Goal: Find specific page/section: Find specific page/section

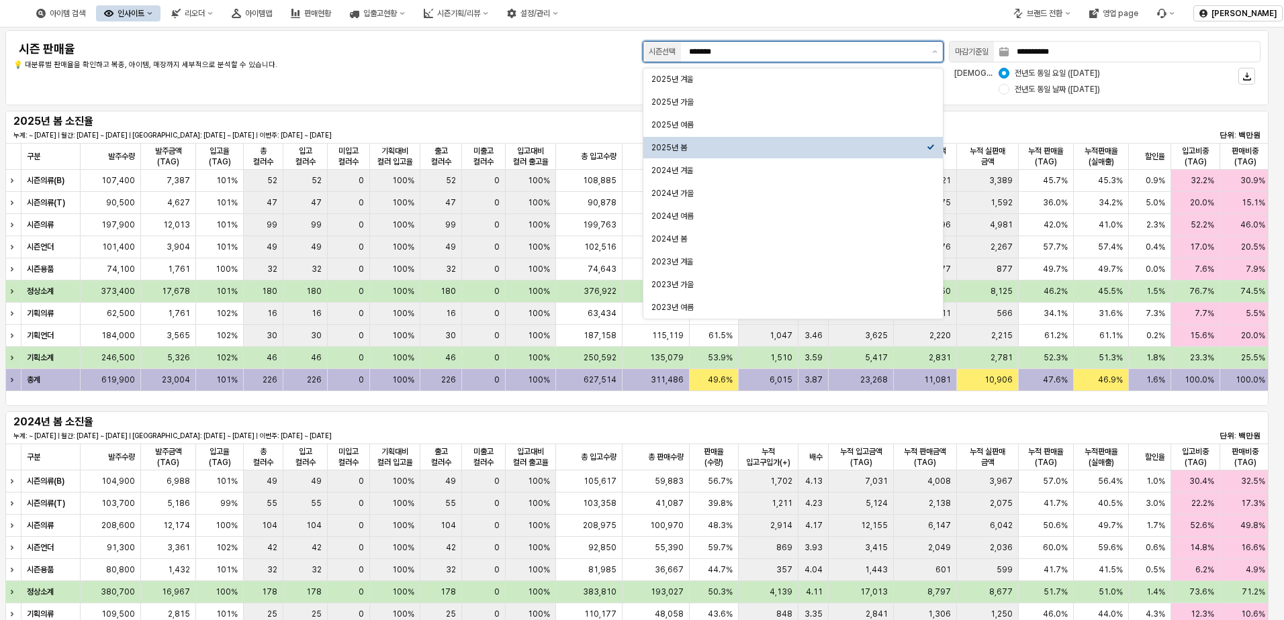
click at [879, 51] on input "*******" at bounding box center [806, 51] width 235 height 13
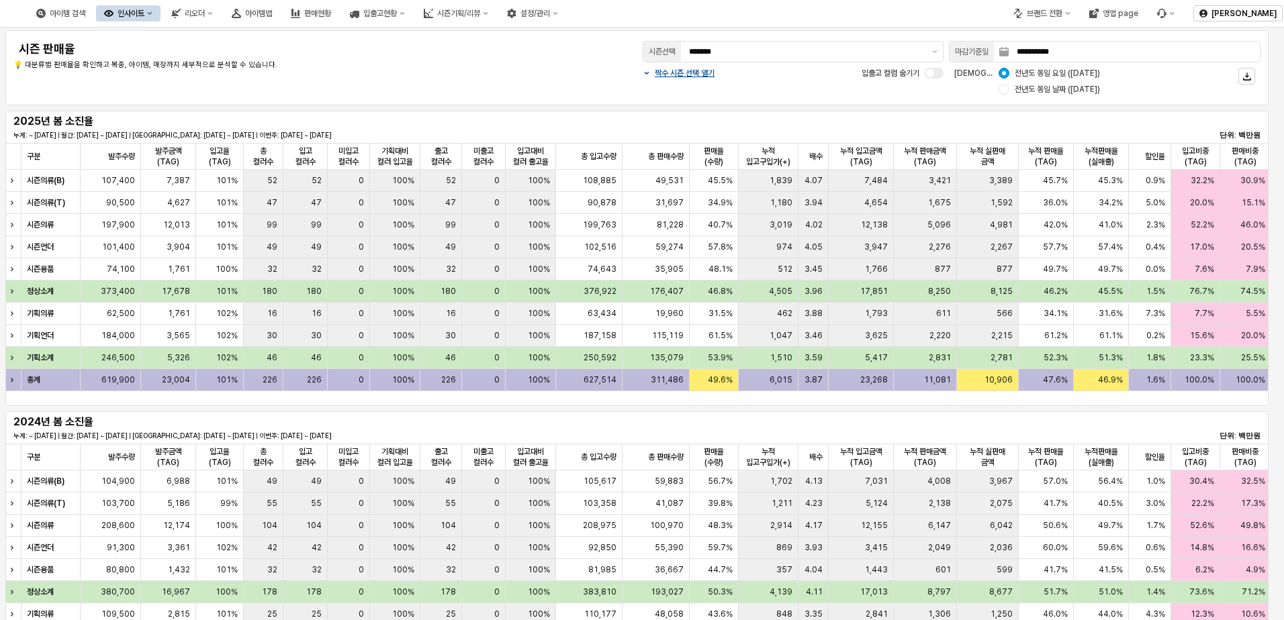
click at [160, 17] on button "인사이트" at bounding box center [128, 13] width 64 height 16
click at [221, 18] on button "리오더" at bounding box center [192, 13] width 58 height 16
click at [272, 14] on div "아이템맵" at bounding box center [258, 13] width 27 height 9
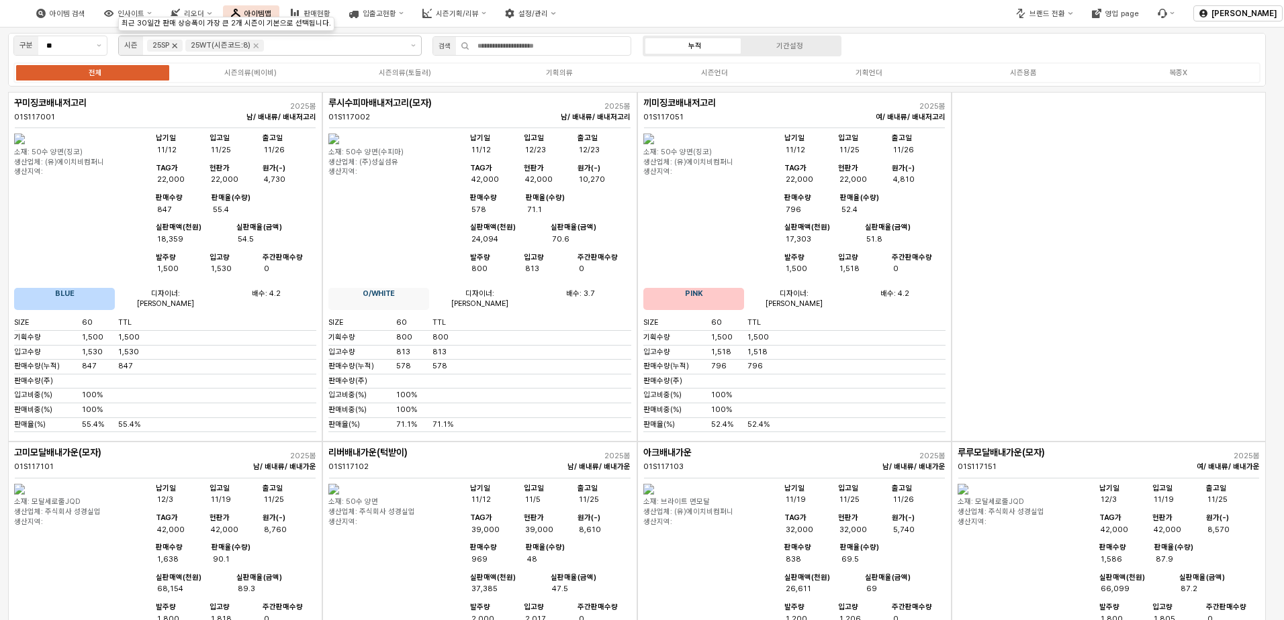
click at [176, 47] on icon "Remove 25SP" at bounding box center [174, 45] width 11 height 11
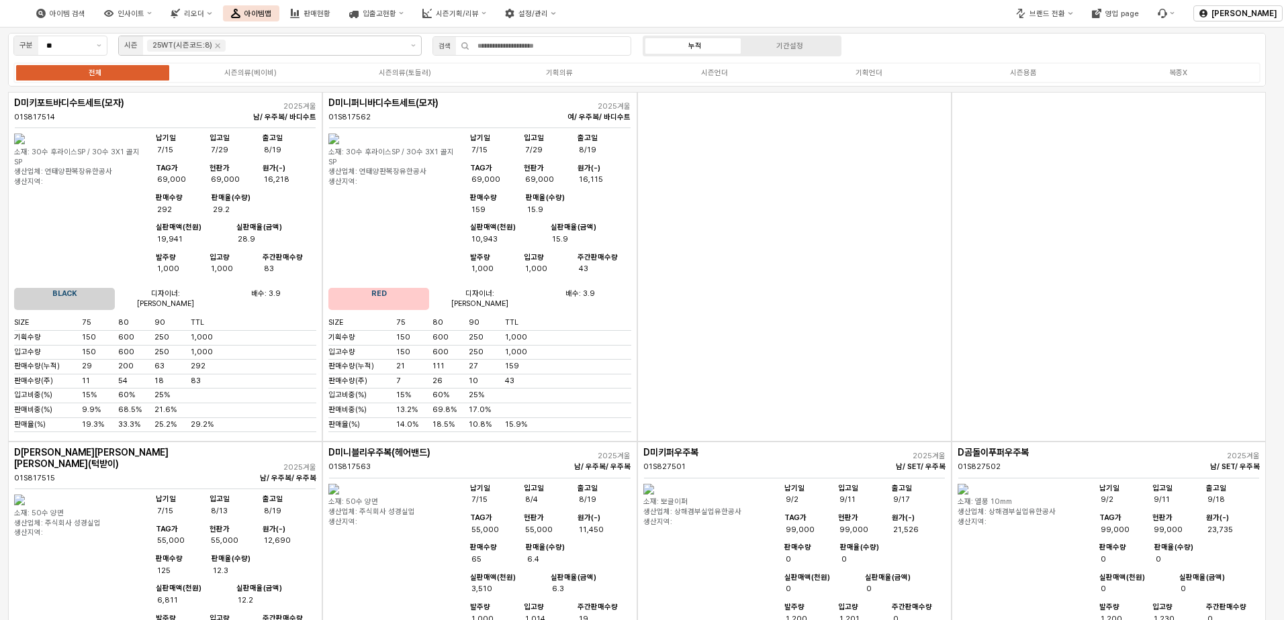
click at [25, 144] on img "App Frame" at bounding box center [19, 139] width 11 height 11
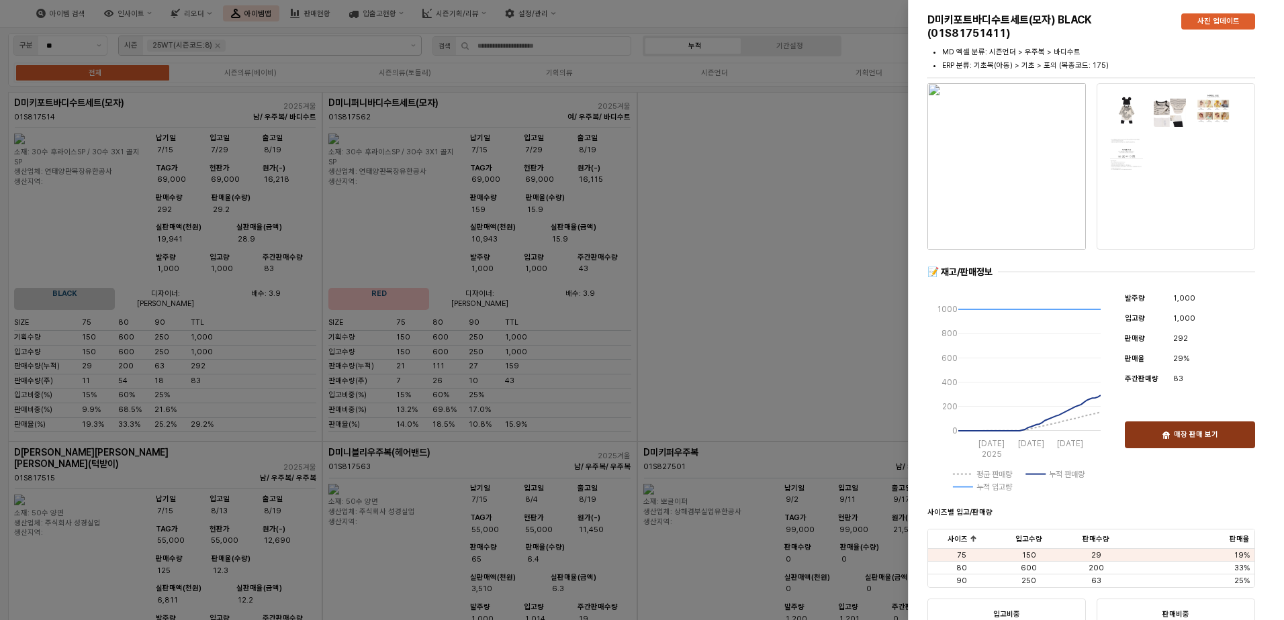
click at [1196, 432] on p "매장 판매 보기" at bounding box center [1196, 435] width 44 height 10
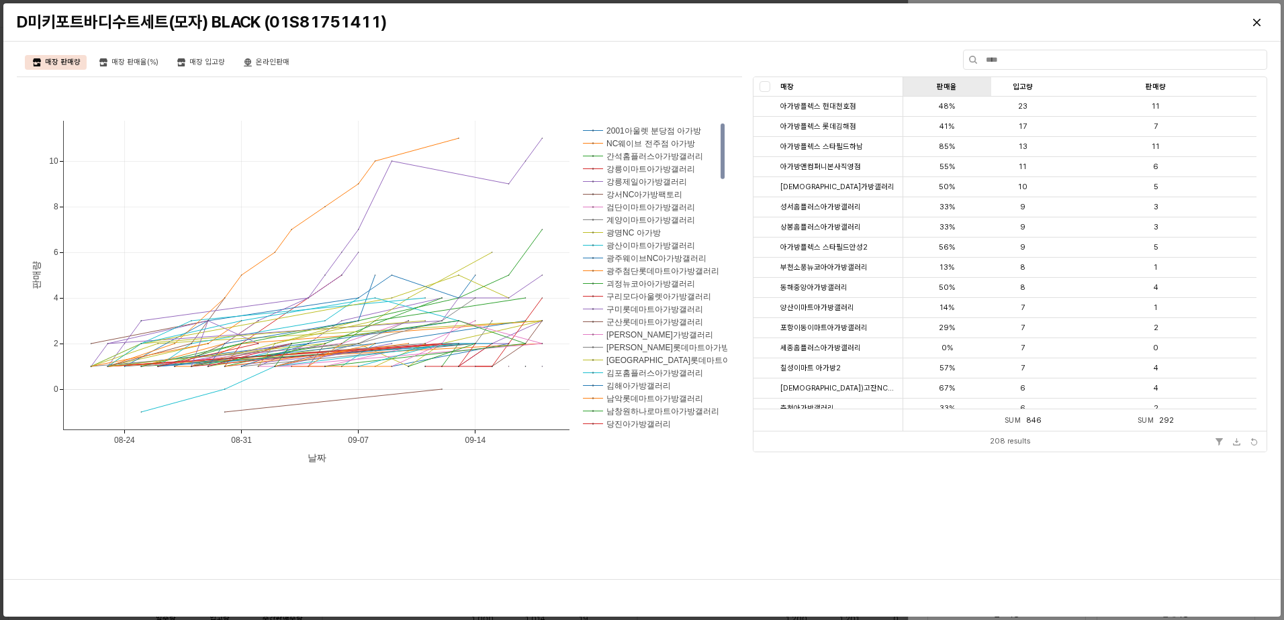
click at [953, 89] on div "판매율 판매율" at bounding box center [947, 86] width 88 height 19
click at [1054, 73] on div at bounding box center [1114, 60] width 315 height 27
click at [1055, 83] on div at bounding box center [1055, 86] width 0 height 19
click at [1033, 87] on div "입고량 입고량" at bounding box center [1023, 86] width 64 height 19
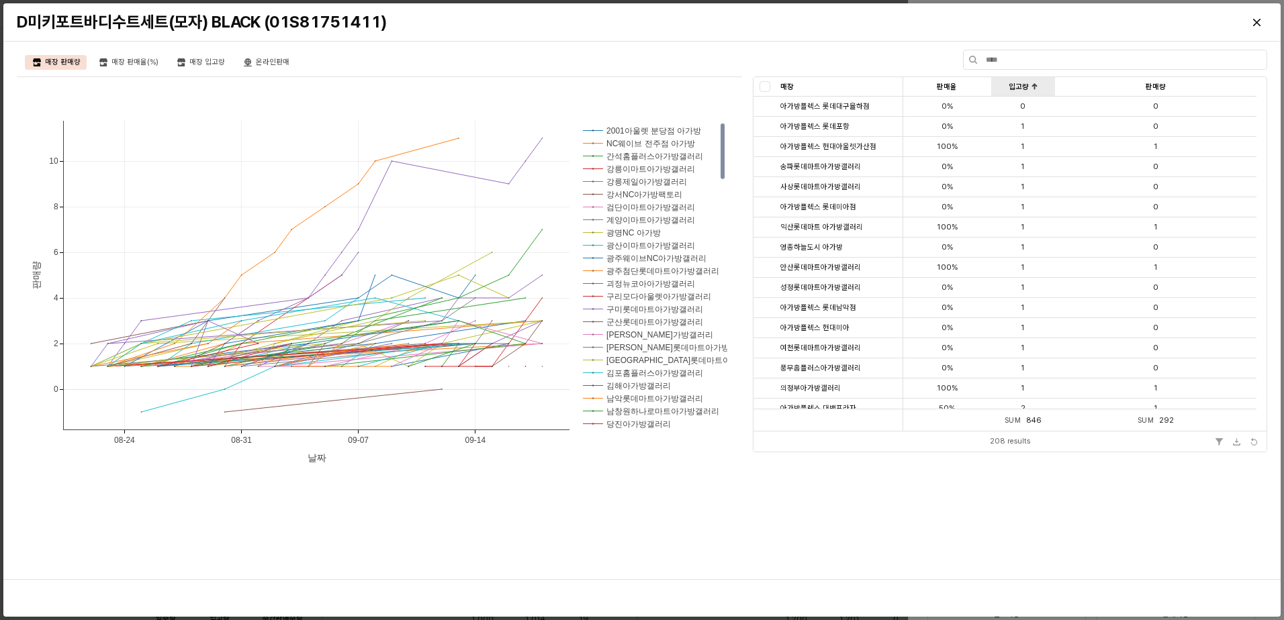
click at [1033, 87] on div "입고량 입고량" at bounding box center [1023, 86] width 64 height 19
click at [771, 169] on div at bounding box center [764, 167] width 22 height 20
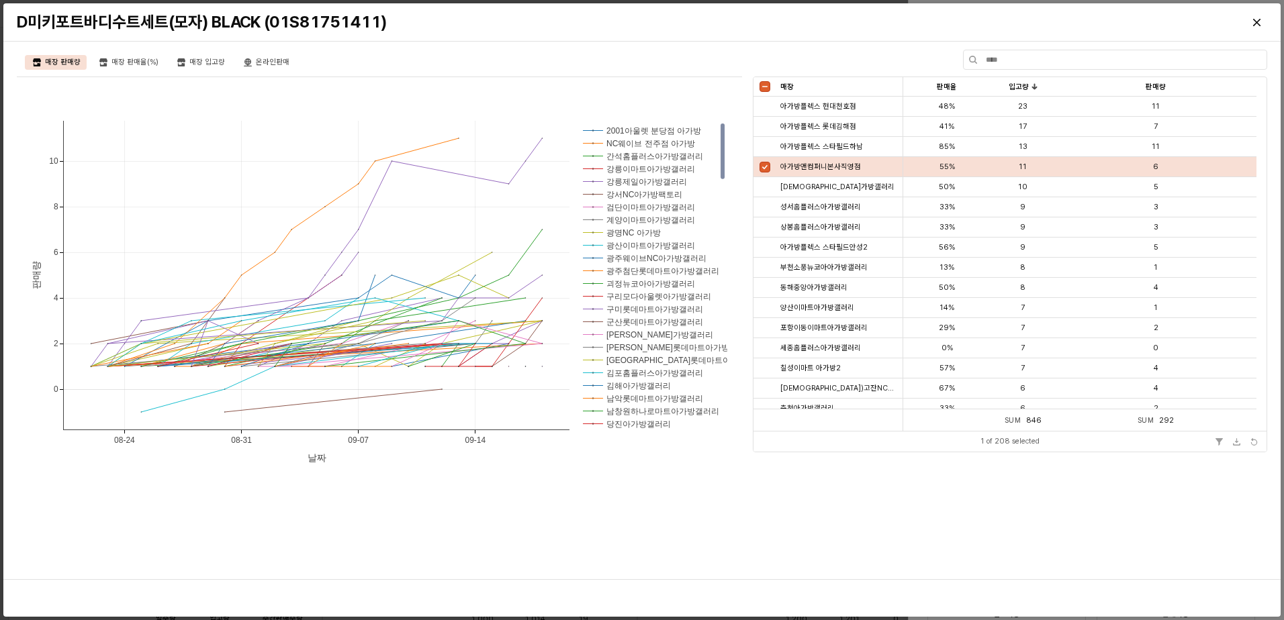
click at [771, 169] on div at bounding box center [764, 167] width 22 height 20
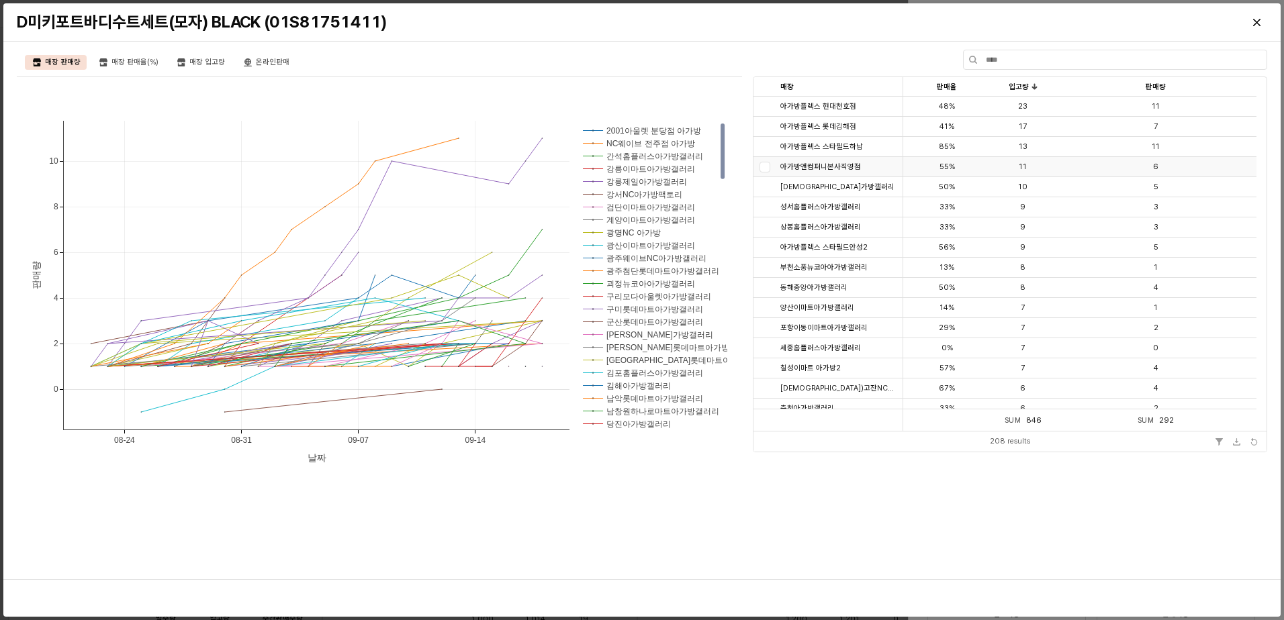
click at [771, 169] on div at bounding box center [764, 167] width 22 height 20
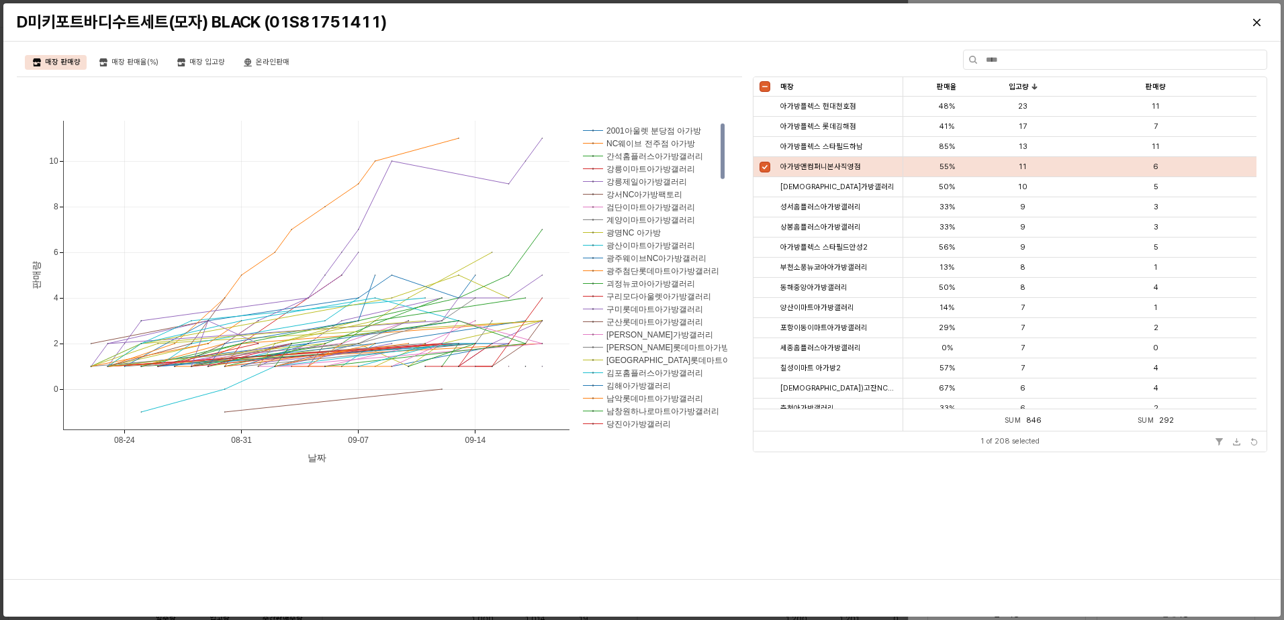
click at [771, 169] on div at bounding box center [764, 167] width 22 height 20
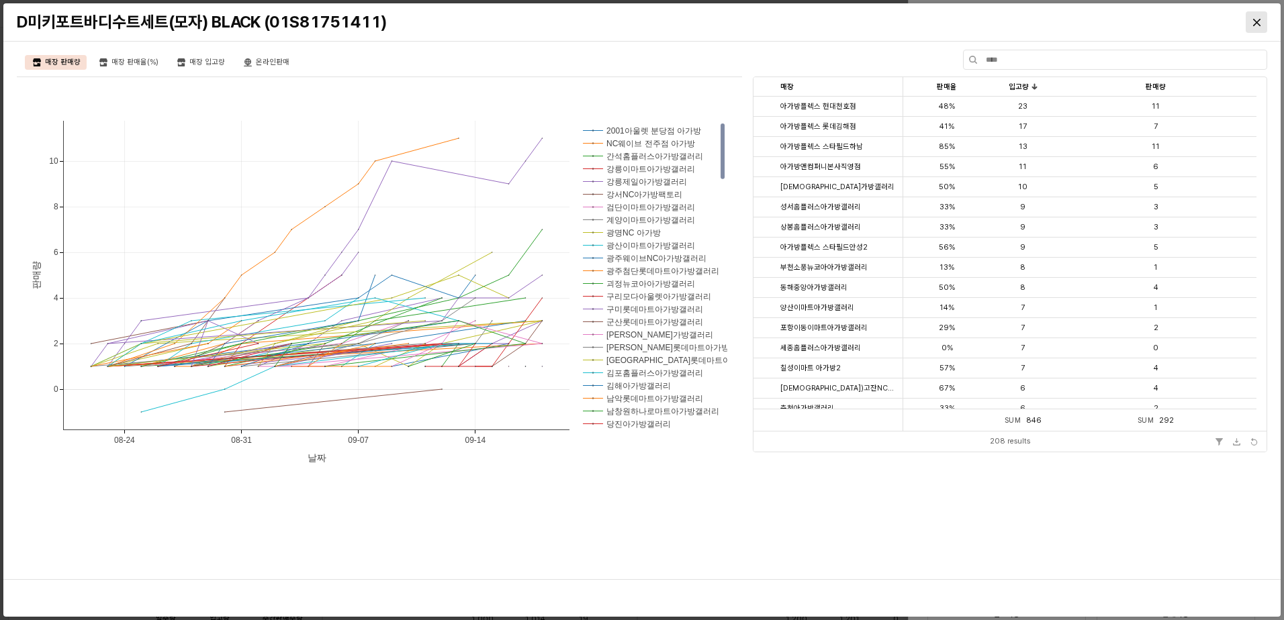
click at [1255, 16] on div "Close" at bounding box center [1256, 22] width 20 height 20
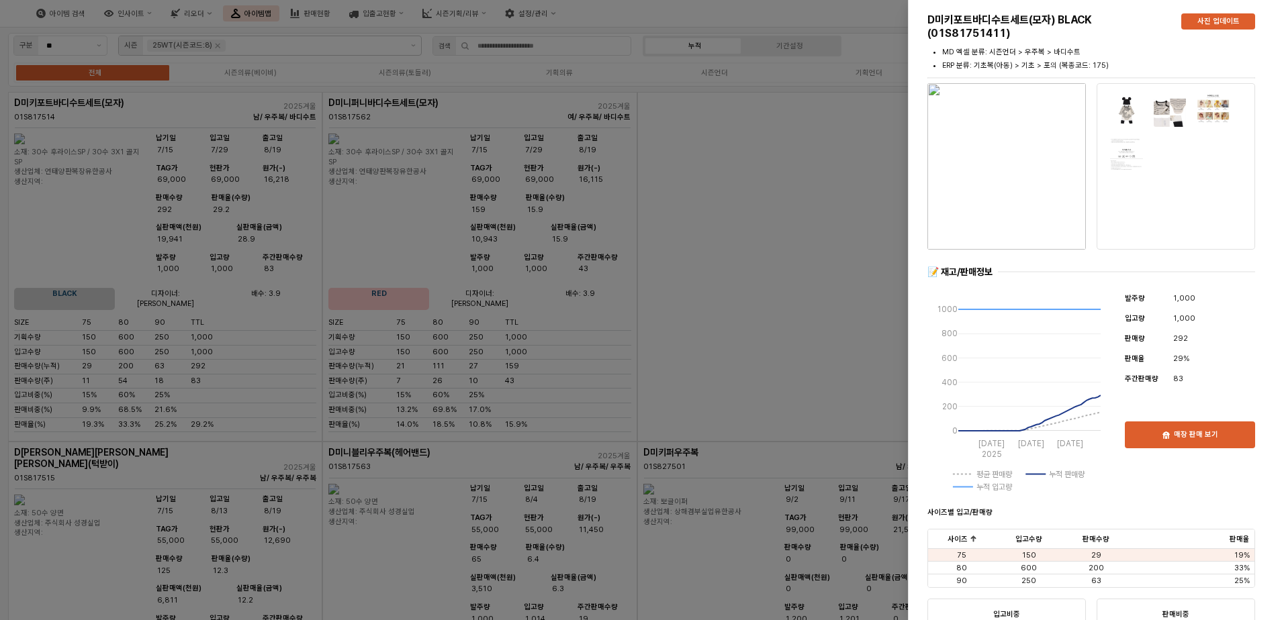
click at [391, 240] on div at bounding box center [642, 310] width 1284 height 620
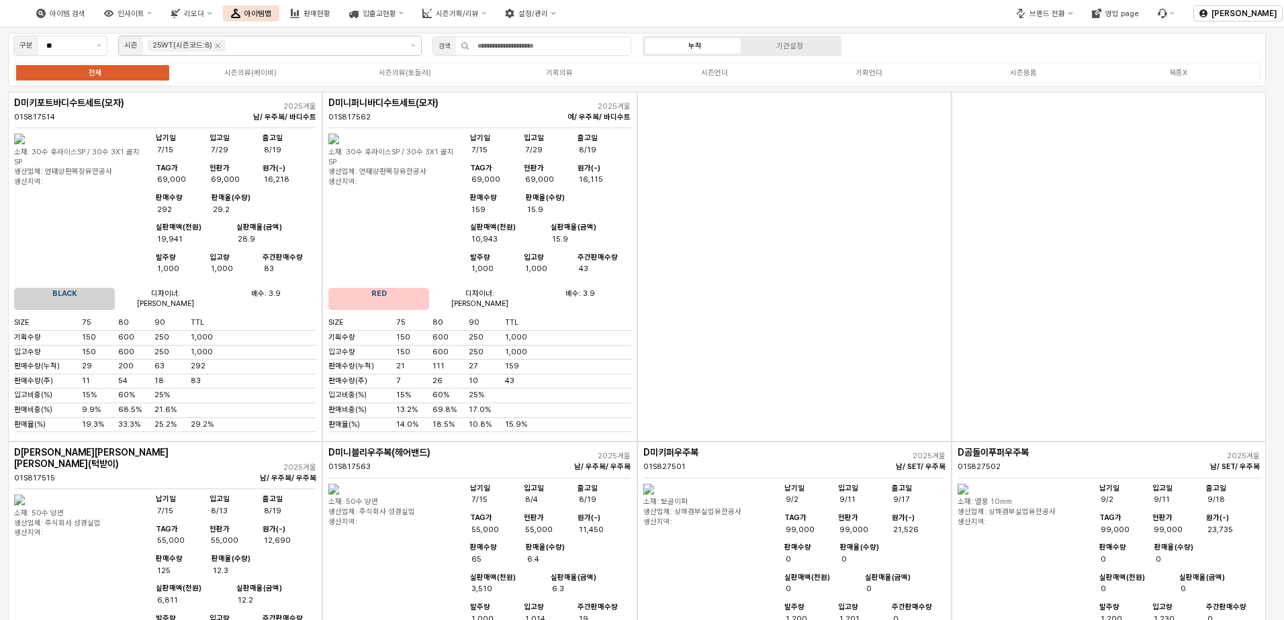
click at [339, 144] on img "App Frame" at bounding box center [333, 139] width 11 height 11
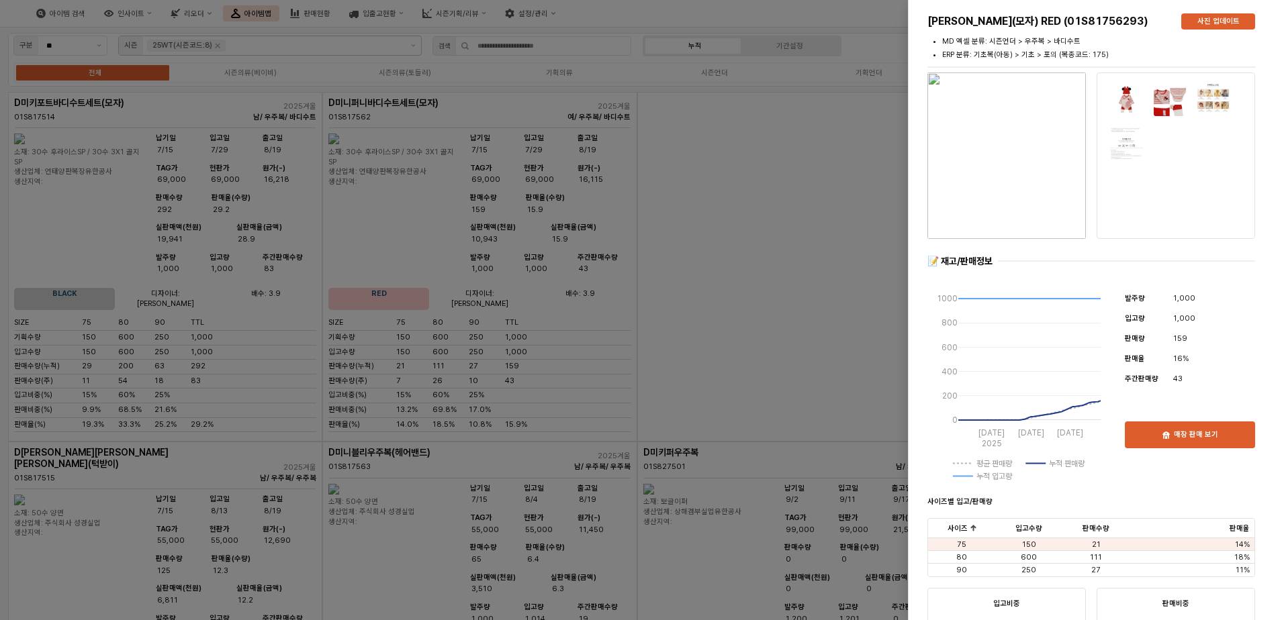
click at [829, 366] on div at bounding box center [642, 310] width 1284 height 620
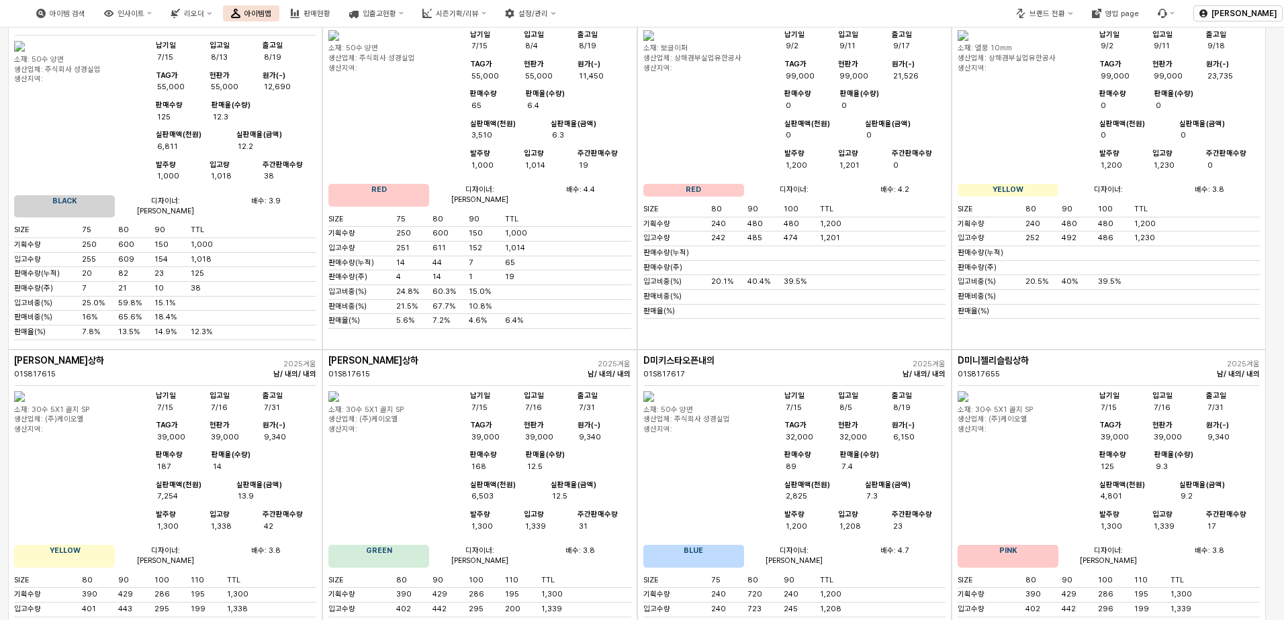
scroll to position [604, 0]
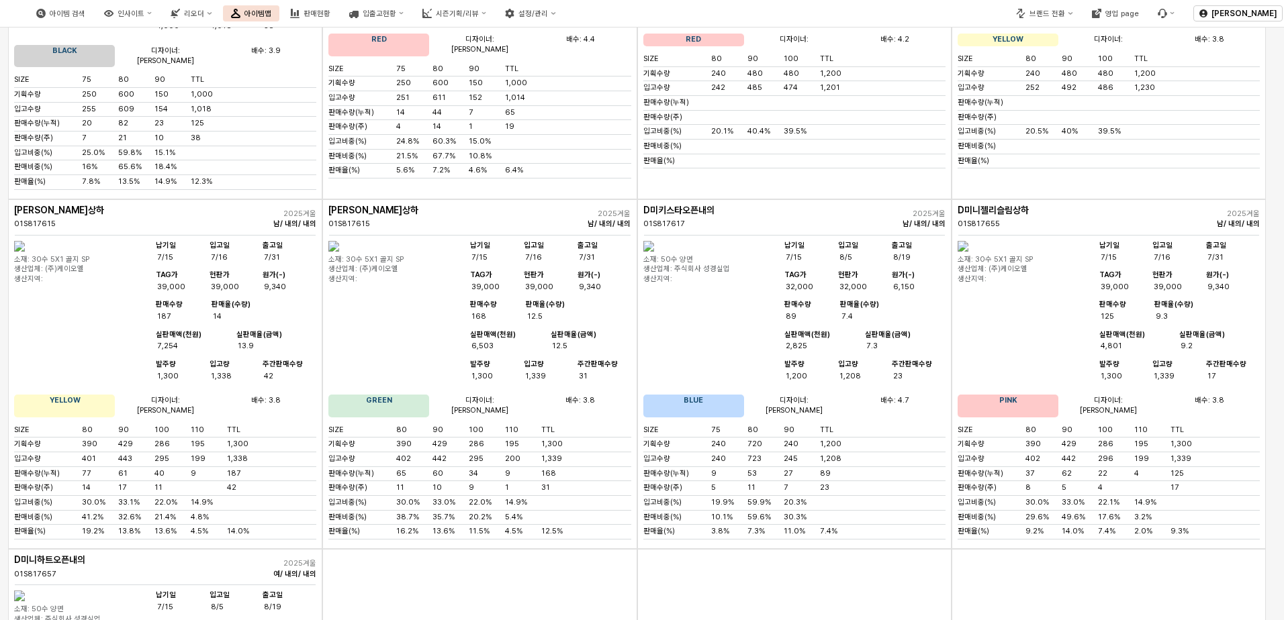
click at [25, 252] on img "App Frame" at bounding box center [19, 246] width 11 height 11
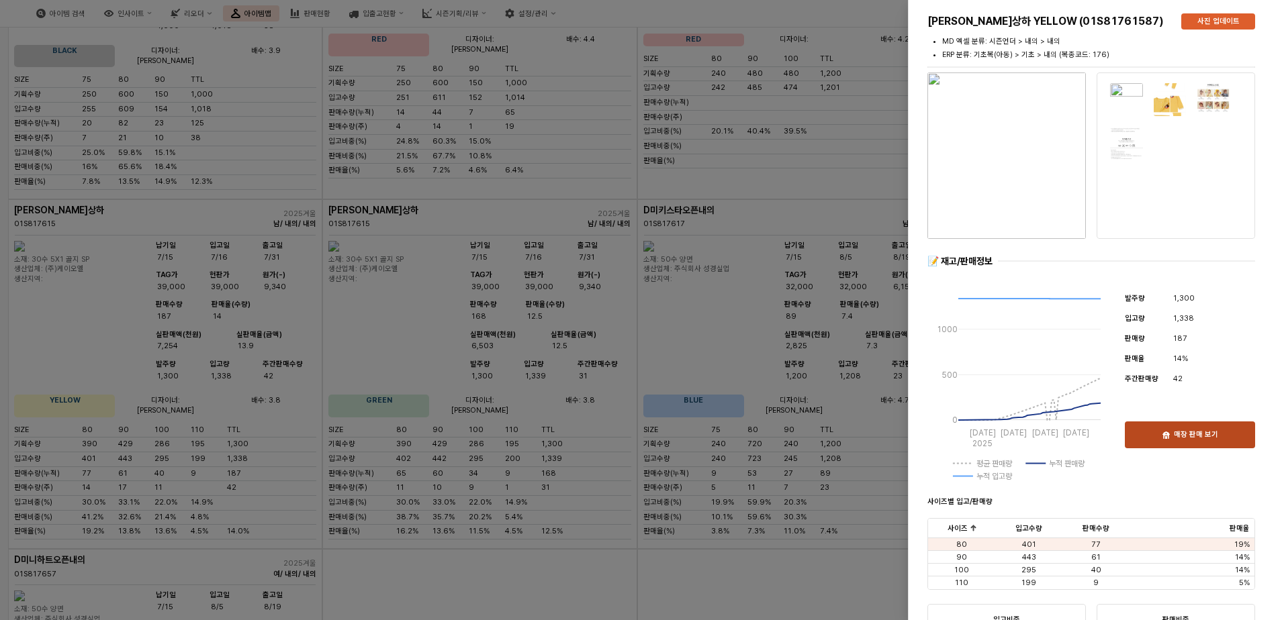
click at [1186, 425] on div "매장 판매 보기" at bounding box center [1190, 435] width 118 height 26
